Goal: Task Accomplishment & Management: Complete application form

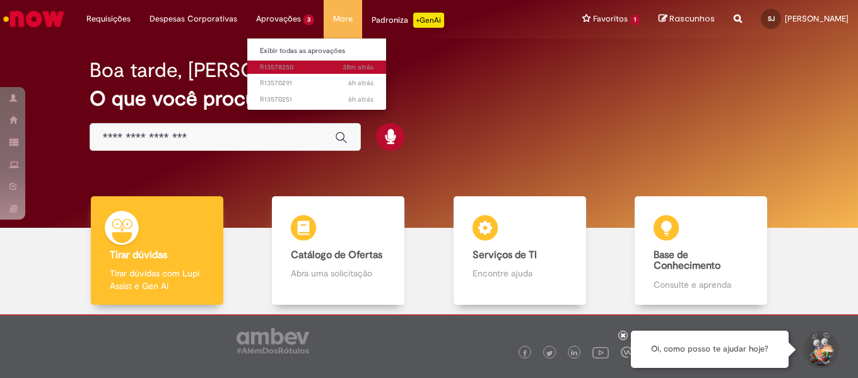
click at [285, 62] on span "38m atrás 38 minutos atrás R13578250" at bounding box center [317, 67] width 114 height 10
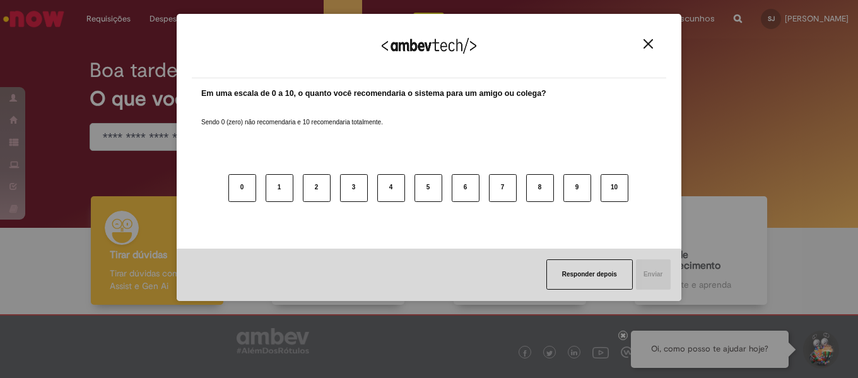
click at [653, 40] on button "Close" at bounding box center [648, 43] width 17 height 11
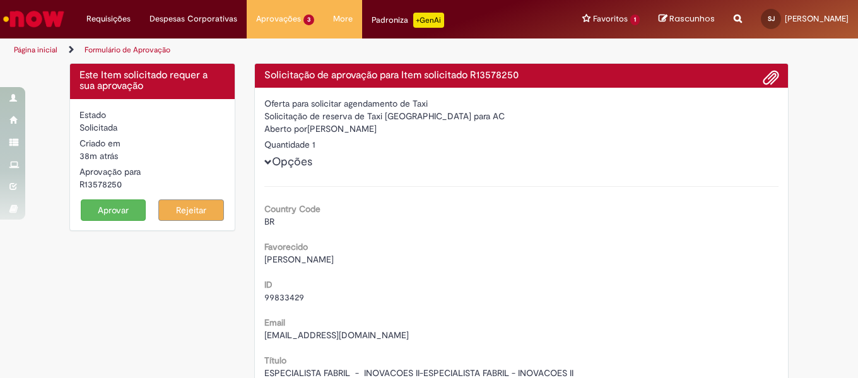
click at [111, 187] on div "R13578250" at bounding box center [152, 184] width 146 height 13
copy form "R13578250 Aprovar"
click at [324, 260] on span "[PERSON_NAME]" at bounding box center [298, 259] width 69 height 11
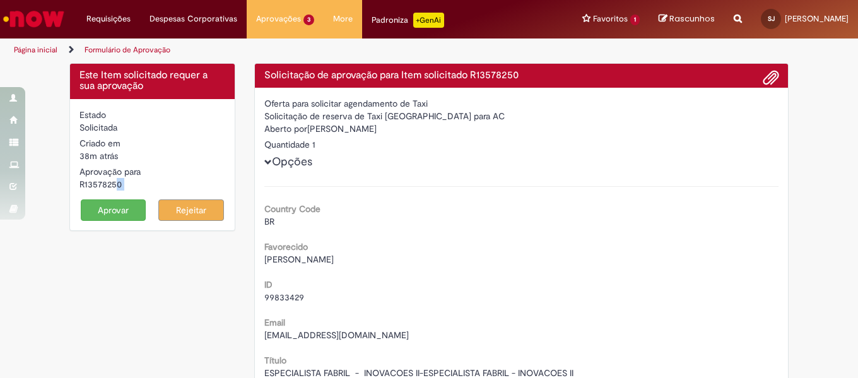
click at [324, 260] on span "[PERSON_NAME]" at bounding box center [298, 259] width 69 height 11
click at [351, 252] on div "Favorecido [PERSON_NAME]" at bounding box center [521, 251] width 515 height 28
click at [334, 256] on span "[PERSON_NAME]" at bounding box center [298, 259] width 69 height 11
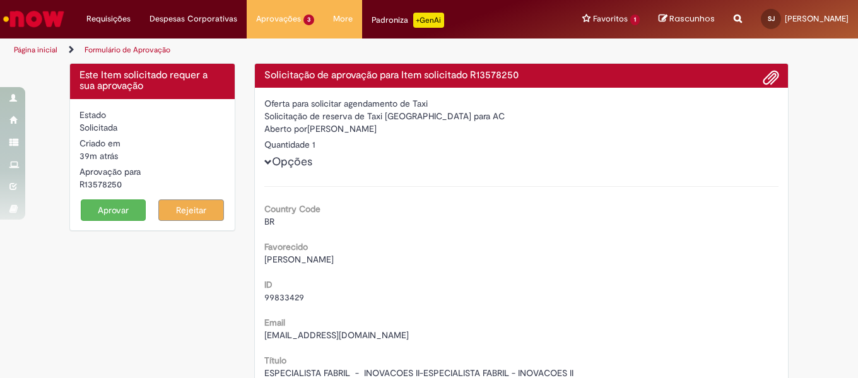
click at [334, 256] on span "[PERSON_NAME]" at bounding box center [298, 259] width 69 height 11
copy div "[PERSON_NAME]"
click at [292, 299] on span "99833429" at bounding box center [284, 296] width 40 height 11
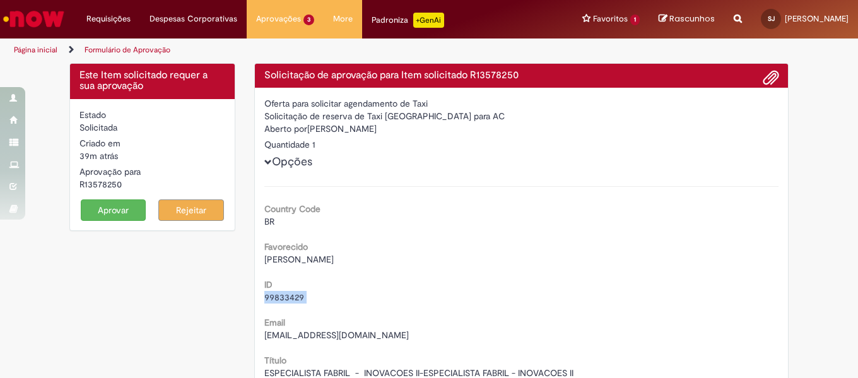
click at [292, 299] on span "99833429" at bounding box center [284, 296] width 40 height 11
copy div "99833429"
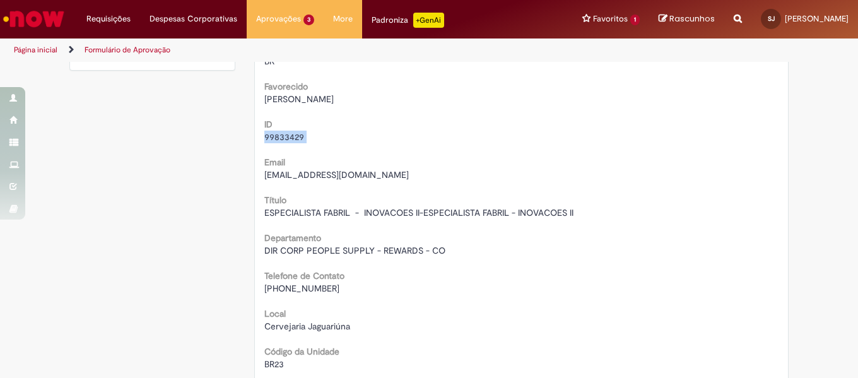
scroll to position [189, 0]
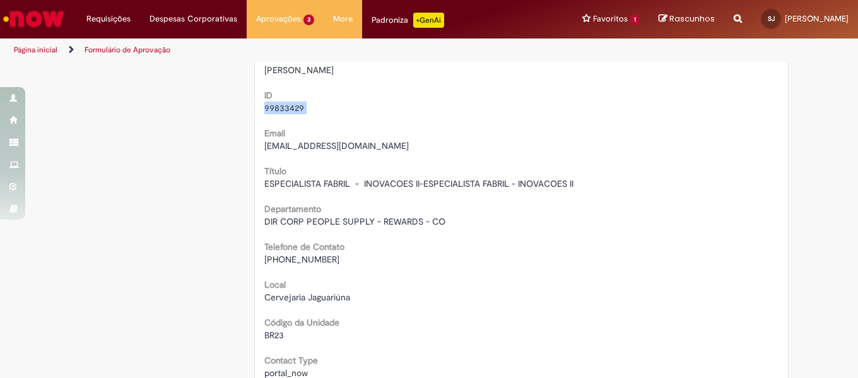
drag, startPoint x: 282, startPoint y: 259, endPoint x: 344, endPoint y: 258, distance: 62.4
click at [344, 258] on div "[PHONE_NUMBER]" at bounding box center [521, 259] width 515 height 13
copy span "62 99467-9763"
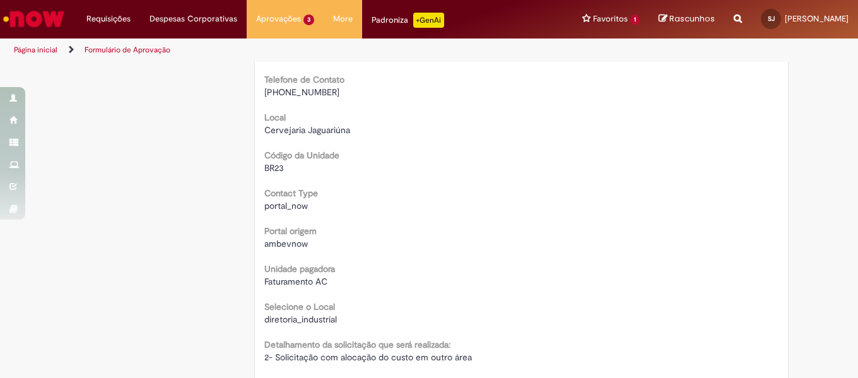
scroll to position [378, 0]
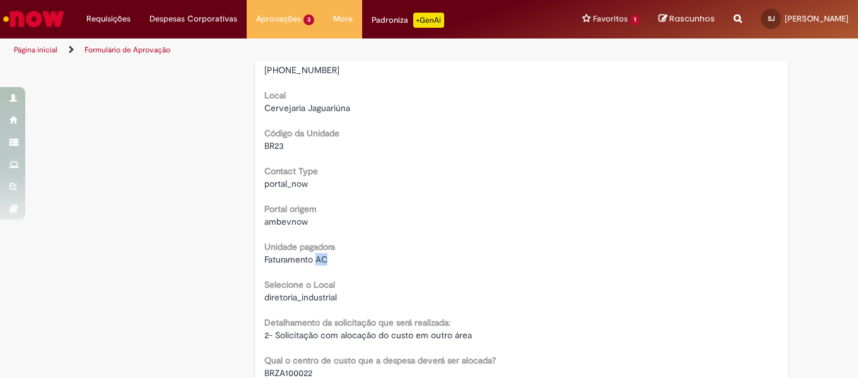
drag, startPoint x: 312, startPoint y: 257, endPoint x: 325, endPoint y: 257, distance: 13.2
click at [325, 257] on div "Faturamento AC" at bounding box center [521, 259] width 515 height 13
copy span "AC"
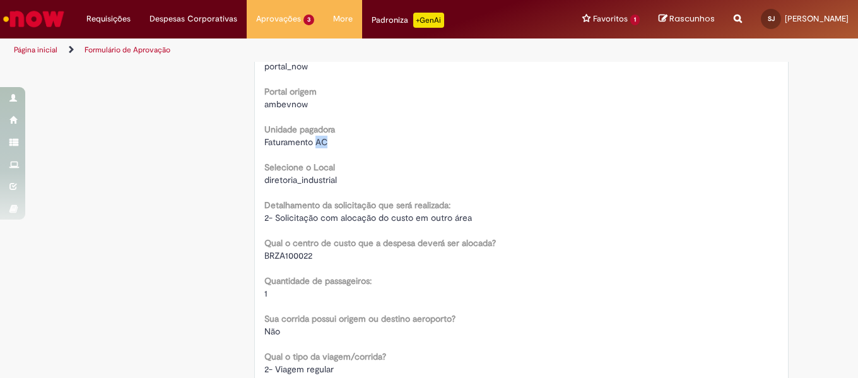
scroll to position [505, 0]
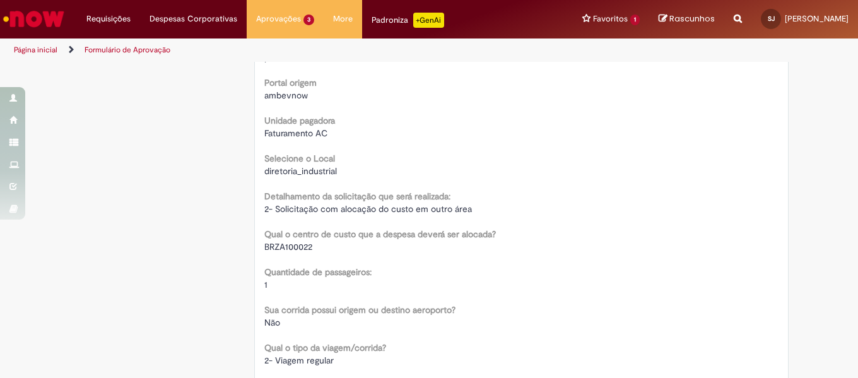
click at [283, 245] on span "BRZA100022" at bounding box center [288, 246] width 48 height 11
copy div "BRZA100022"
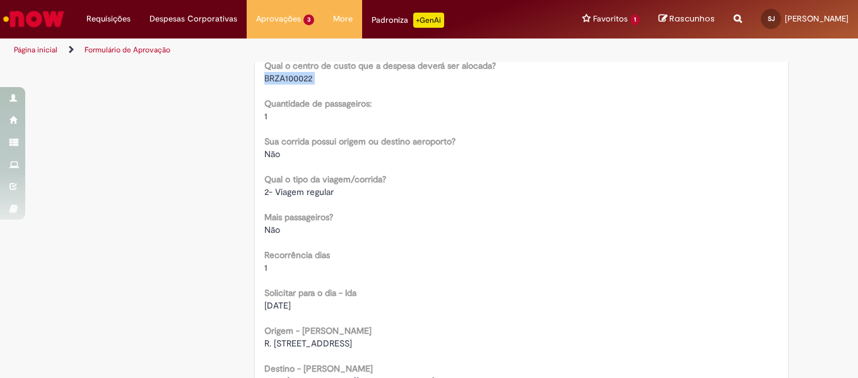
scroll to position [694, 0]
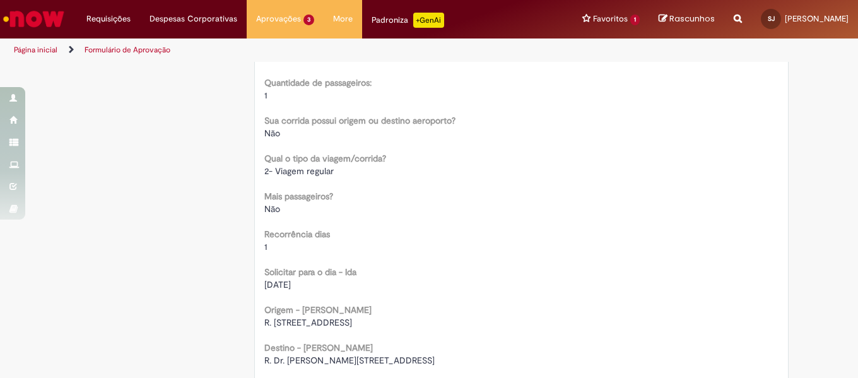
click at [284, 284] on span "[DATE]" at bounding box center [277, 284] width 26 height 11
click at [293, 321] on span "R. [STREET_ADDRESS]" at bounding box center [308, 322] width 88 height 11
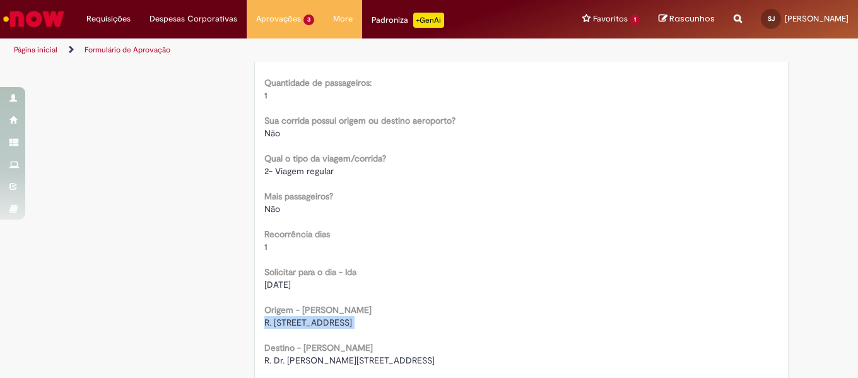
copy div "R. [STREET_ADDRESS]"
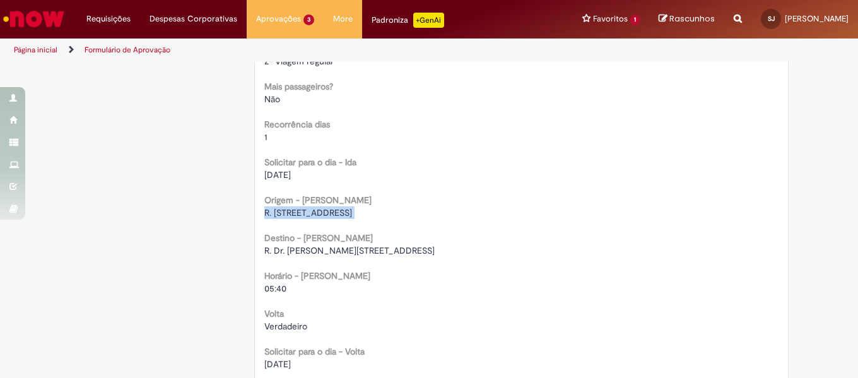
scroll to position [820, 0]
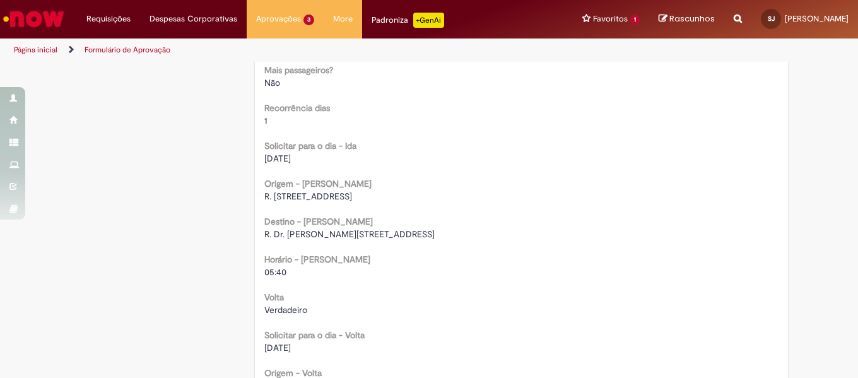
click at [435, 235] on span "R. Dr. [PERSON_NAME][STREET_ADDRESS]" at bounding box center [349, 233] width 170 height 11
copy div "R. Dr. [PERSON_NAME][STREET_ADDRESS]"
click at [264, 271] on span "05:40" at bounding box center [275, 271] width 22 height 11
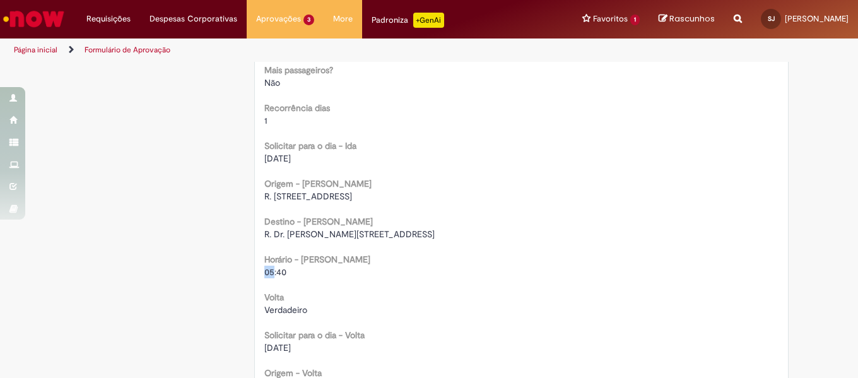
click at [264, 271] on span "05:40" at bounding box center [275, 271] width 22 height 11
copy div "05:40"
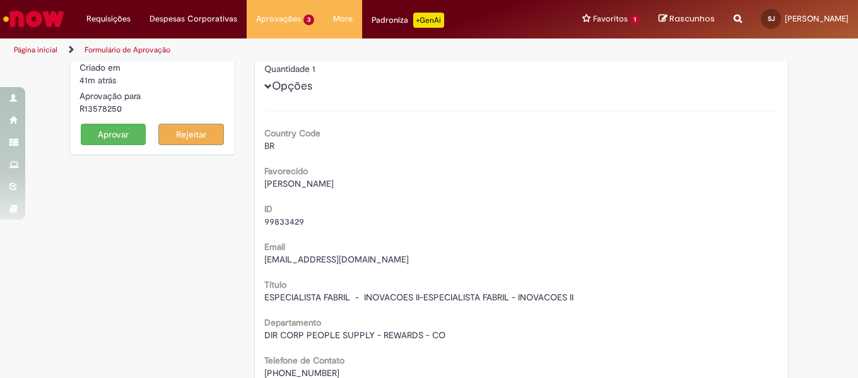
scroll to position [0, 0]
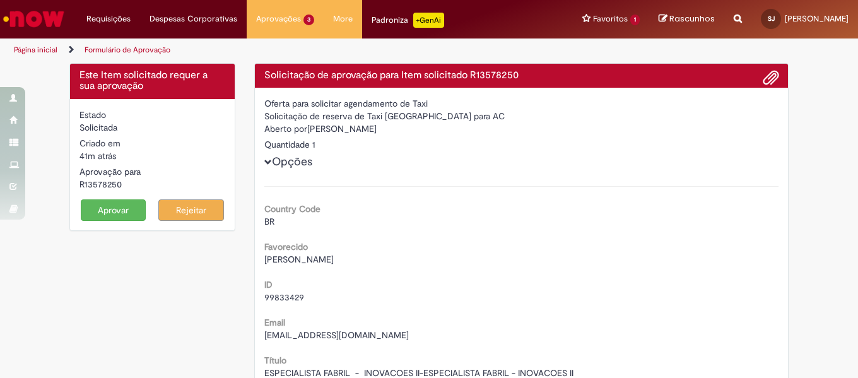
click at [107, 207] on button "Aprovar" at bounding box center [114, 209] width 66 height 21
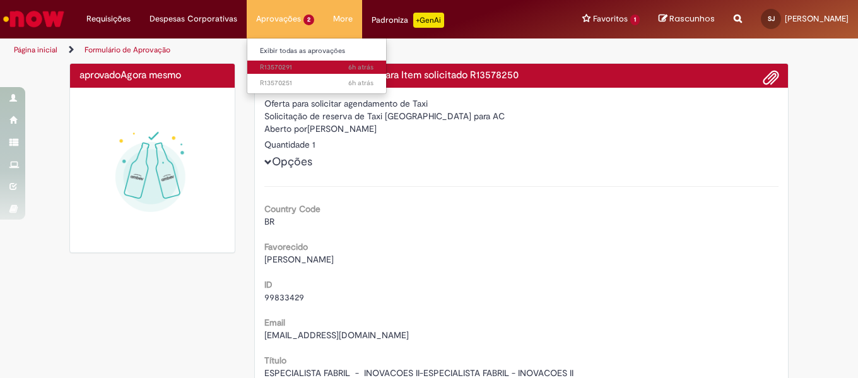
click at [293, 64] on span "6h atrás 6 horas atrás R13570291" at bounding box center [317, 67] width 114 height 10
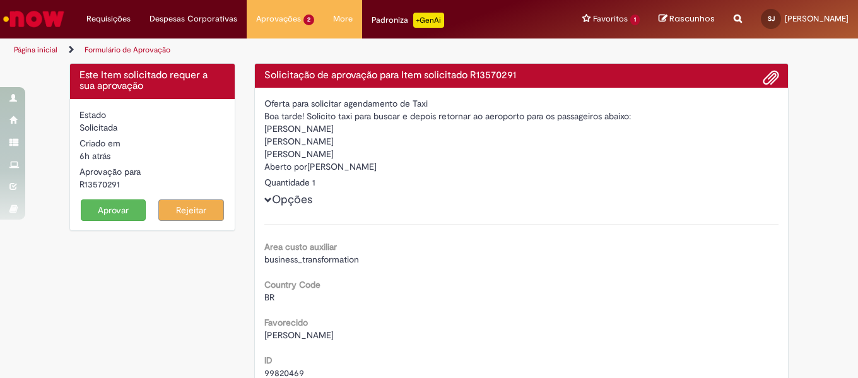
drag, startPoint x: 34, startPoint y: 47, endPoint x: 166, endPoint y: 86, distance: 137.5
click at [34, 47] on link "Página inicial" at bounding box center [36, 50] width 44 height 10
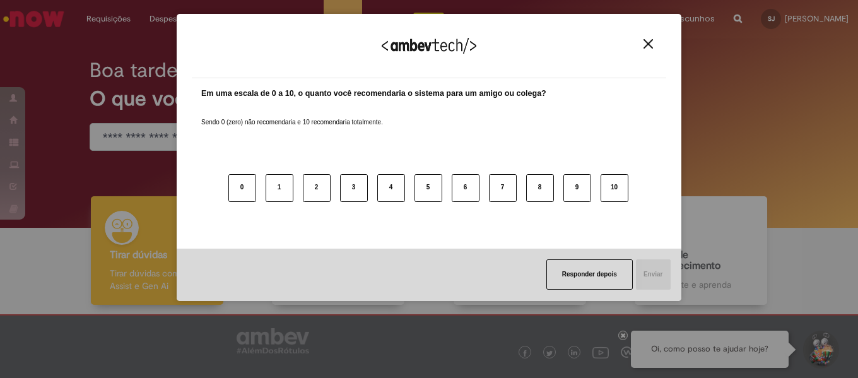
click at [646, 47] on img "Close" at bounding box center [647, 43] width 9 height 9
